Goal: Find specific page/section

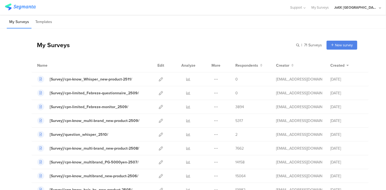
click at [240, 25] on div "My Surveys Templates" at bounding box center [193, 22] width 386 height 14
